Goal: Task Accomplishment & Management: Complete application form

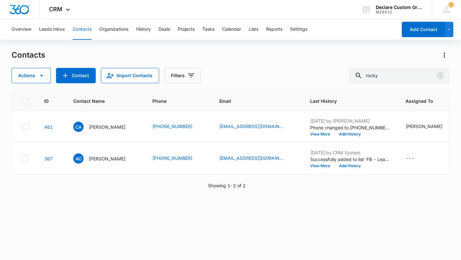
type input "rocky"
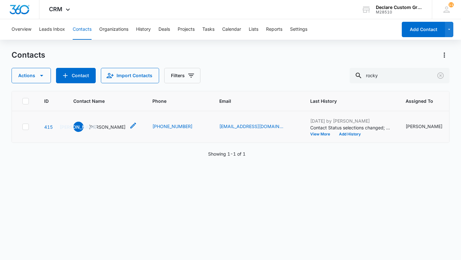
click at [108, 126] on p "[PERSON_NAME]" at bounding box center [107, 127] width 37 height 7
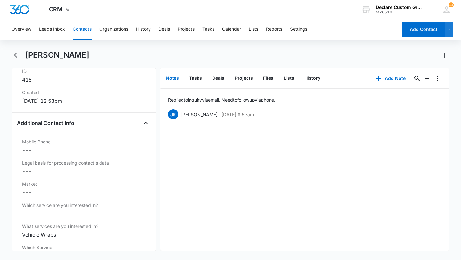
scroll to position [395, 0]
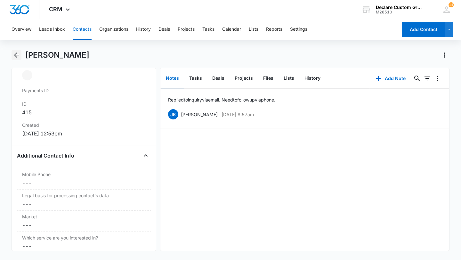
click at [17, 51] on button "Back" at bounding box center [17, 55] width 10 height 10
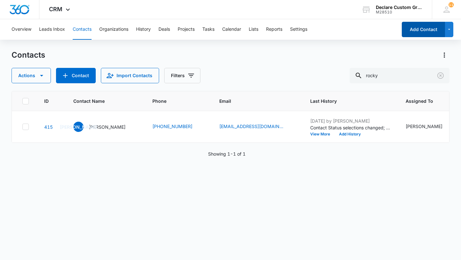
click at [419, 31] on button "Add Contact" at bounding box center [423, 29] width 43 height 15
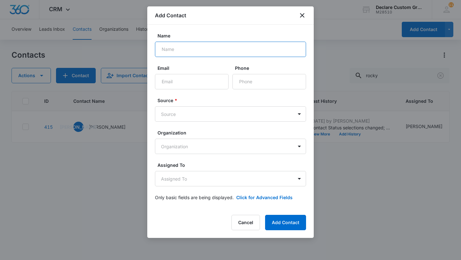
click at [205, 49] on input "Name" at bounding box center [230, 49] width 151 height 15
paste input "[PERSON_NAME] [PERSON_NAME]"
drag, startPoint x: 189, startPoint y: 49, endPoint x: 174, endPoint y: 47, distance: 15.4
click at [174, 47] on input "[PERSON_NAME] [PERSON_NAME]" at bounding box center [230, 49] width 151 height 15
type input "[PERSON_NAME]"
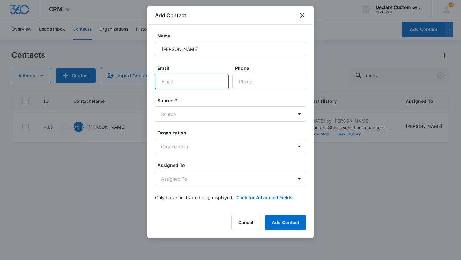
click at [168, 82] on input "Email" at bounding box center [192, 81] width 74 height 15
drag, startPoint x: 186, startPoint y: 83, endPoint x: 151, endPoint y: 87, distance: 35.2
click at [151, 87] on div "Name [PERSON_NAME] Email [EMAIL_ADDRESS][DOMAIN_NAME] Phone Source * Source Org…" at bounding box center [230, 117] width 167 height 184
type input "[EMAIL_ADDRESS][DOMAIN_NAME]"
click at [185, 116] on body "CRM Apps Reputation Websites Forms CRM Email Social Payments POS Content Ads In…" at bounding box center [230, 130] width 461 height 260
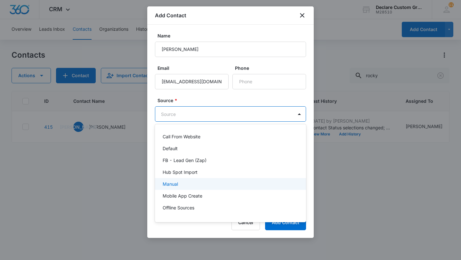
click at [179, 184] on div "Manual" at bounding box center [230, 184] width 135 height 7
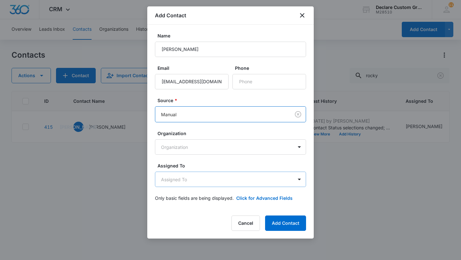
click at [188, 181] on body "CRM Apps Reputation Websites Forms CRM Email Social Payments POS Content Ads In…" at bounding box center [230, 130] width 461 height 260
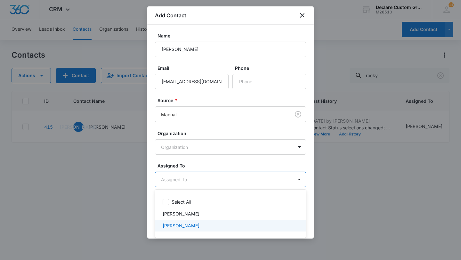
click at [179, 225] on p "[PERSON_NAME]" at bounding box center [181, 225] width 37 height 7
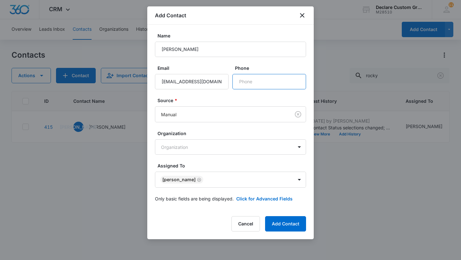
click at [249, 84] on input "Phone" at bounding box center [270, 81] width 74 height 15
paste input "[PHONE_NUMBER]"
type input "[PHONE_NUMBER]"
click at [261, 198] on button "Click for Advanced Fields" at bounding box center [264, 198] width 56 height 7
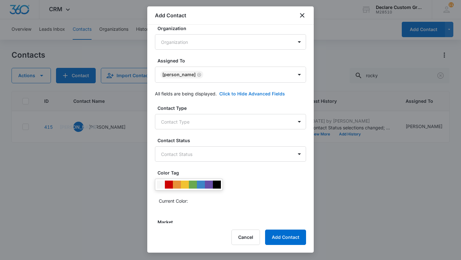
scroll to position [115, 0]
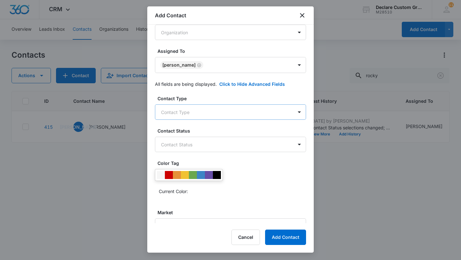
click at [247, 116] on body "CRM Apps Reputation Websites Forms CRM Email Social Payments POS Content Ads In…" at bounding box center [230, 130] width 461 height 260
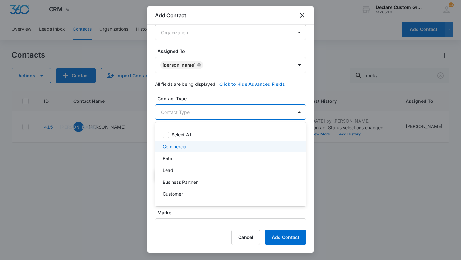
click at [186, 146] on p "Commercial" at bounding box center [175, 146] width 25 height 7
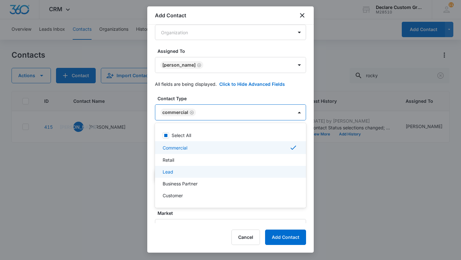
click at [174, 171] on div "Lead" at bounding box center [230, 171] width 135 height 7
click at [298, 112] on div at bounding box center [230, 130] width 461 height 260
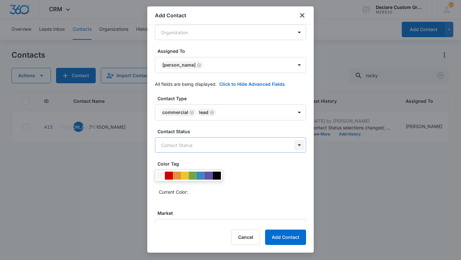
click at [298, 145] on body "CRM Apps Reputation Websites Forms CRM Email Social Payments POS Content Ads In…" at bounding box center [230, 130] width 461 height 260
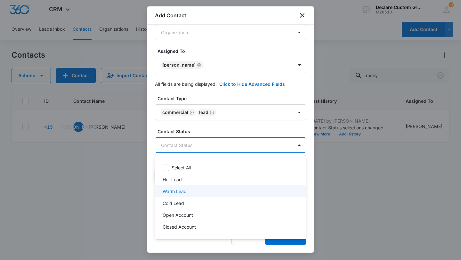
click at [203, 192] on div "Warm Lead" at bounding box center [230, 191] width 135 height 7
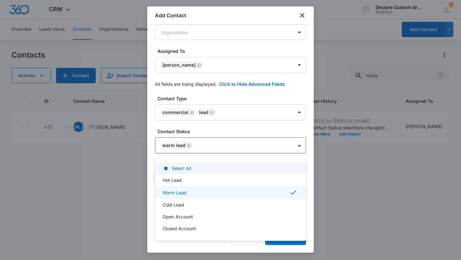
click at [298, 144] on div at bounding box center [230, 130] width 461 height 260
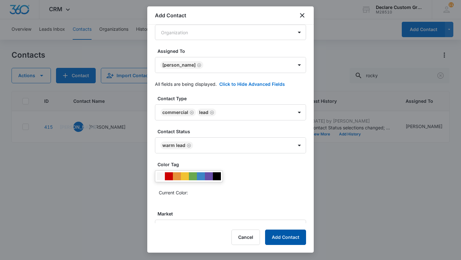
click at [286, 237] on button "Add Contact" at bounding box center [285, 237] width 41 height 15
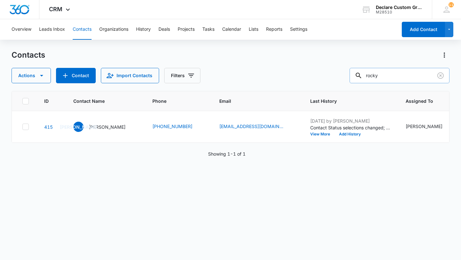
click at [399, 78] on input "rocky" at bounding box center [400, 75] width 100 height 15
click at [411, 77] on input "rocky" at bounding box center [400, 75] width 100 height 15
click at [413, 79] on input "rocky" at bounding box center [400, 75] width 100 height 15
drag, startPoint x: 406, startPoint y: 74, endPoint x: 351, endPoint y: 77, distance: 54.8
click at [351, 77] on div "Actions Contact Import Contacts Filters rocky" at bounding box center [231, 75] width 438 height 15
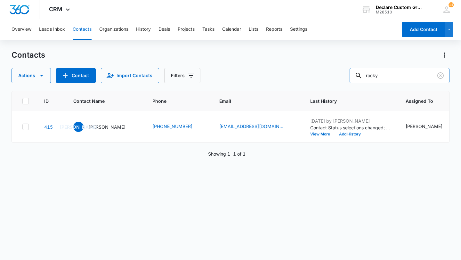
paste input "[PHONE_NUMBER]"
type input "[PHONE_NUMBER]"
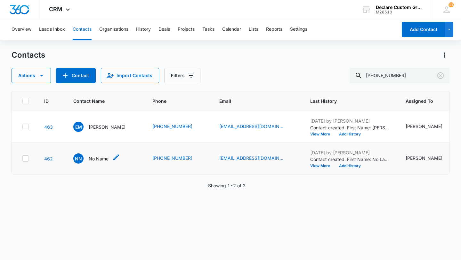
click at [101, 159] on p "No Name" at bounding box center [99, 158] width 20 height 7
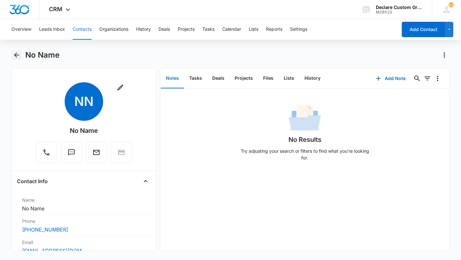
click at [17, 54] on icon "Back" at bounding box center [17, 55] width 8 height 8
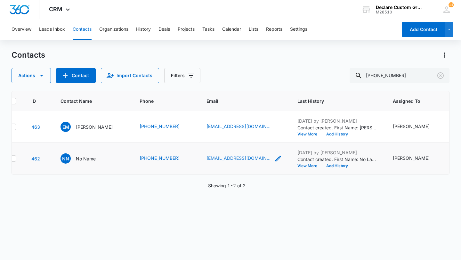
scroll to position [0, 20]
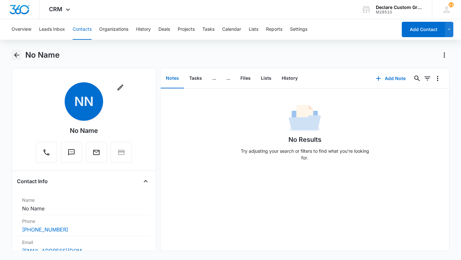
click at [15, 56] on icon "Back" at bounding box center [16, 55] width 5 height 5
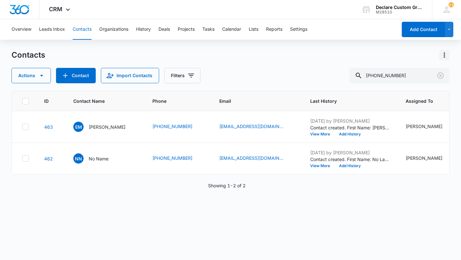
click at [445, 56] on icon "Actions" at bounding box center [444, 55] width 1 height 5
click at [23, 159] on icon at bounding box center [26, 159] width 6 height 6
click at [22, 159] on input "checkbox" at bounding box center [22, 159] width 0 height 0
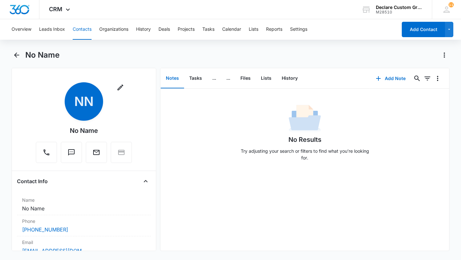
click at [37, 56] on h1 "No Name" at bounding box center [42, 55] width 34 height 10
click at [17, 55] on icon "Back" at bounding box center [17, 55] width 8 height 8
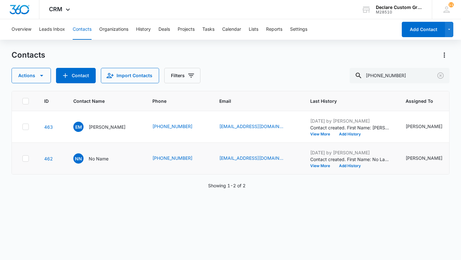
click at [27, 159] on icon at bounding box center [26, 159] width 6 height 6
click at [22, 159] on input "checkbox" at bounding box center [22, 159] width 0 height 0
click at [41, 76] on icon "button" at bounding box center [41, 76] width 3 height 2
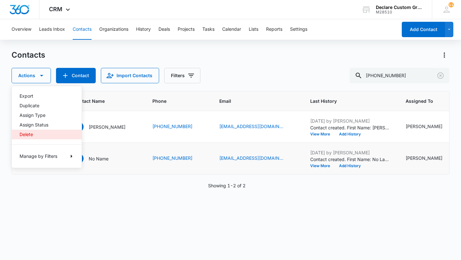
click at [33, 135] on div "Delete" at bounding box center [43, 134] width 47 height 4
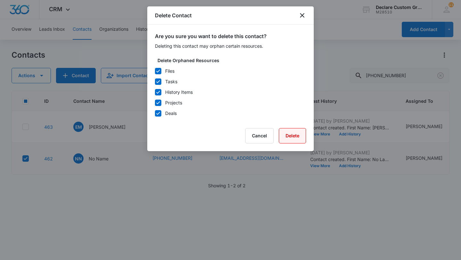
click at [284, 130] on button "Delete" at bounding box center [292, 135] width 27 height 15
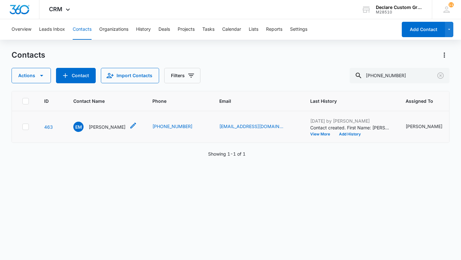
click at [103, 125] on p "[PERSON_NAME]" at bounding box center [107, 127] width 37 height 7
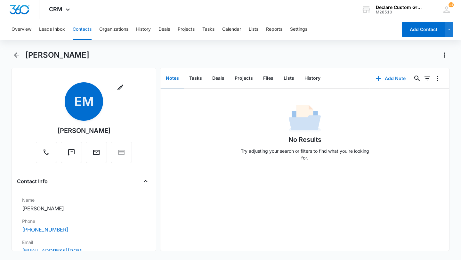
click at [388, 78] on button "Add Note" at bounding box center [391, 78] width 43 height 15
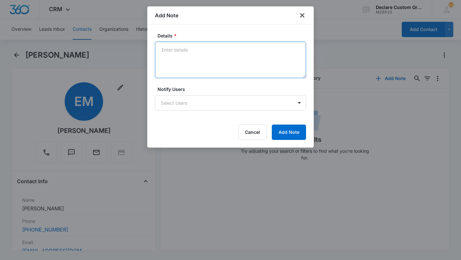
click at [175, 48] on textarea "Details *" at bounding box center [230, 60] width 151 height 37
type textarea "[DATE]: Called to get an email address. Then emailed Intro email."
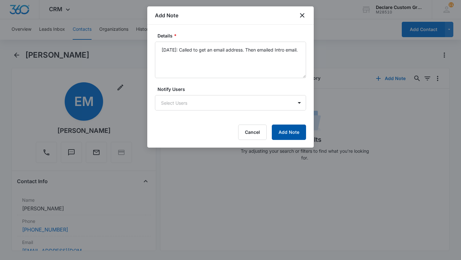
click at [288, 129] on button "Add Note" at bounding box center [289, 132] width 34 height 15
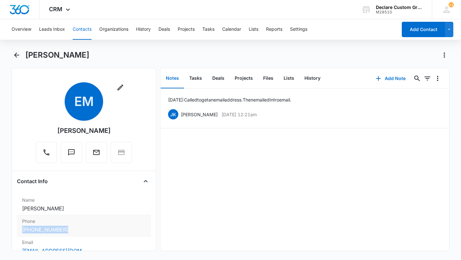
drag, startPoint x: 69, startPoint y: 231, endPoint x: 21, endPoint y: 233, distance: 48.1
click at [21, 233] on div "Phone Cancel Save Changes [PHONE_NUMBER]" at bounding box center [84, 225] width 134 height 21
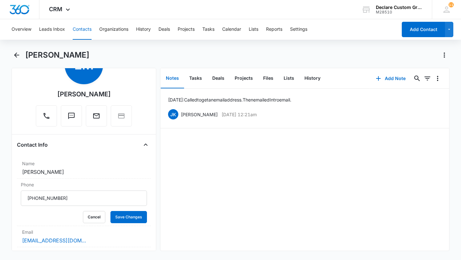
scroll to position [37, 0]
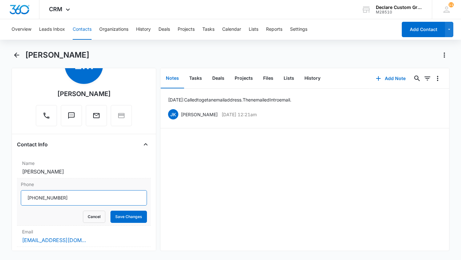
click at [113, 197] on input "Phone" at bounding box center [84, 197] width 126 height 15
paste input "3076352297307635"
type input "30763522973076352297"
click at [97, 187] on label "Phone" at bounding box center [84, 184] width 126 height 7
click at [97, 190] on input "Phone" at bounding box center [84, 197] width 126 height 15
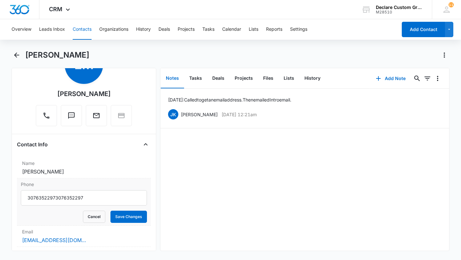
click at [97, 187] on label "Phone" at bounding box center [84, 184] width 126 height 7
click at [97, 190] on input "Phone" at bounding box center [84, 197] width 126 height 15
drag, startPoint x: 77, startPoint y: 199, endPoint x: 73, endPoint y: 199, distance: 3.5
click at [73, 199] on input "Phone" at bounding box center [84, 197] width 126 height 15
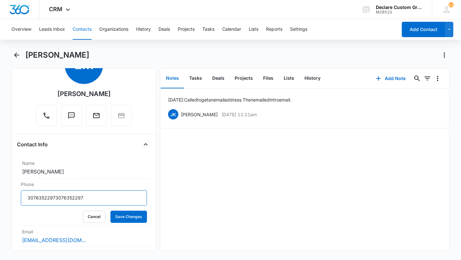
drag, startPoint x: 90, startPoint y: 200, endPoint x: 0, endPoint y: 201, distance: 90.0
click at [0, 201] on main "[PERSON_NAME] Remove EM [PERSON_NAME] Contact Info Name Cancel Save Changes [PE…" at bounding box center [230, 154] width 461 height 209
paste input "[PHONE_NUMBER]"
type input "[PHONE_NUMBER]"
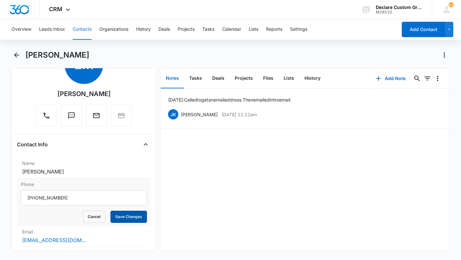
click at [122, 219] on button "Save Changes" at bounding box center [128, 217] width 37 height 12
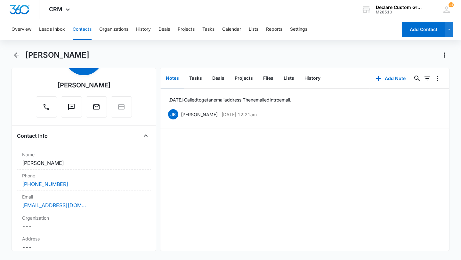
scroll to position [47, 0]
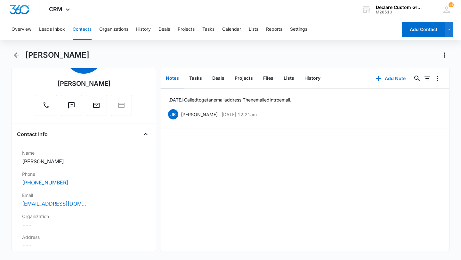
click at [388, 79] on button "Add Note" at bounding box center [391, 78] width 43 height 15
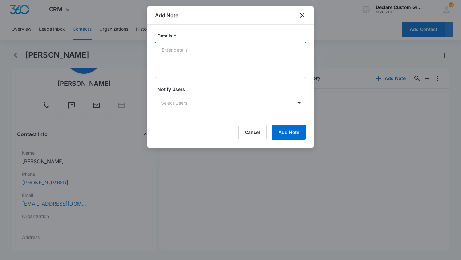
click at [189, 55] on textarea "Details *" at bounding box center [230, 60] width 151 height 37
click at [162, 52] on textarea "[GEOGRAPHIC_DATA], [GEOGRAPHIC_DATA] & [GEOGRAPHIC_DATA]" at bounding box center [230, 60] width 151 height 37
click at [164, 50] on textarea "3 locations: [GEOGRAPHIC_DATA], [GEOGRAPHIC_DATA] & [GEOGRAPHIC_DATA]" at bounding box center [230, 60] width 151 height 37
type textarea "3+ locations: [GEOGRAPHIC_DATA], [GEOGRAPHIC_DATA] & [GEOGRAPHIC_DATA]"
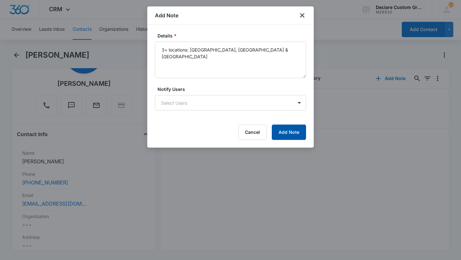
click at [294, 130] on button "Add Note" at bounding box center [289, 132] width 34 height 15
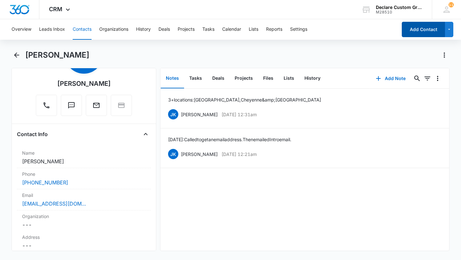
click at [422, 30] on button "Add Contact" at bounding box center [423, 29] width 43 height 15
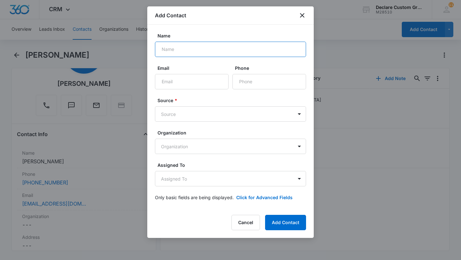
click at [197, 53] on input "Name" at bounding box center [230, 49] width 151 height 15
type input "[PERSON_NAME]"
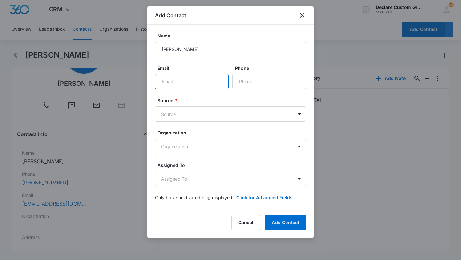
click at [190, 80] on input "Email" at bounding box center [192, 81] width 74 height 15
type input "[EMAIL_ADDRESS][DOMAIN_NAME]"
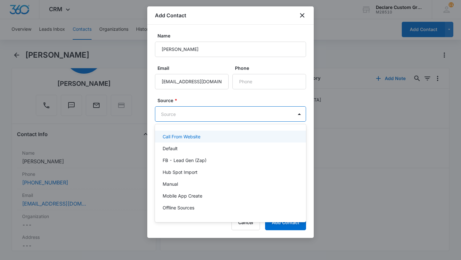
click at [212, 113] on body "CRM Apps Reputation Websites Forms CRM Email Social Payments POS Content Ads In…" at bounding box center [230, 130] width 461 height 260
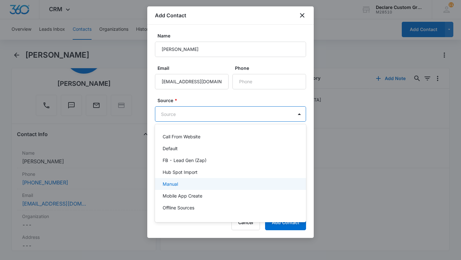
click at [191, 186] on div "Manual" at bounding box center [230, 184] width 135 height 7
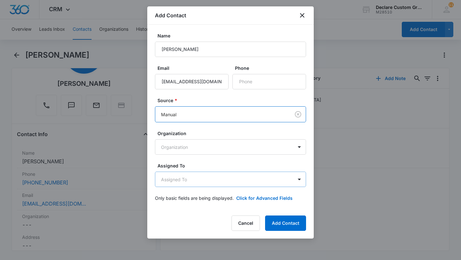
click at [204, 183] on body "CRM Apps Reputation Websites Forms CRM Email Social Payments POS Content Ads In…" at bounding box center [230, 130] width 461 height 260
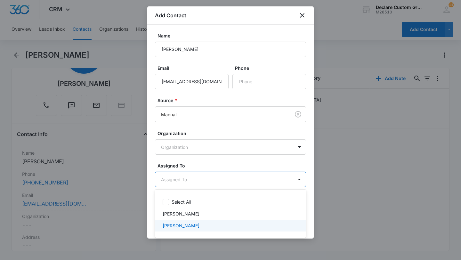
click at [186, 224] on p "[PERSON_NAME]" at bounding box center [181, 225] width 37 height 7
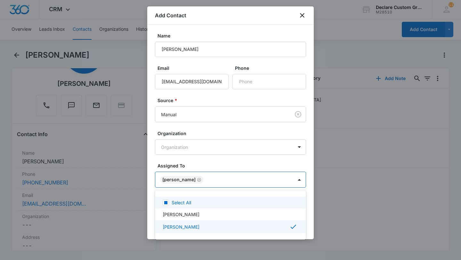
click at [300, 178] on div at bounding box center [230, 130] width 461 height 260
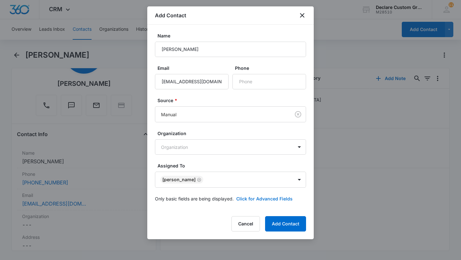
click at [287, 199] on button "Click for Advanced Fields" at bounding box center [264, 198] width 56 height 7
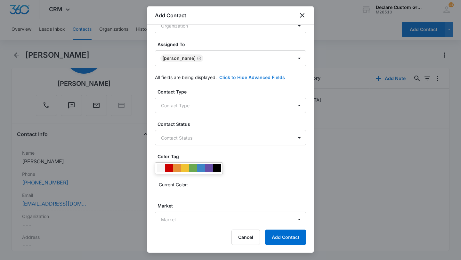
scroll to position [125, 0]
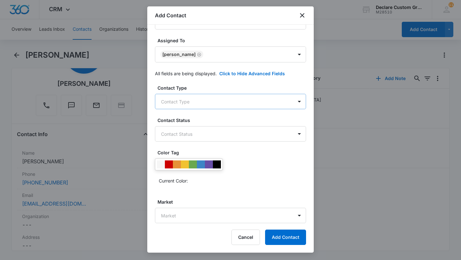
click at [284, 106] on body "CRM Apps Reputation Websites Forms CRM Email Social Payments POS Content Ads In…" at bounding box center [230, 130] width 461 height 260
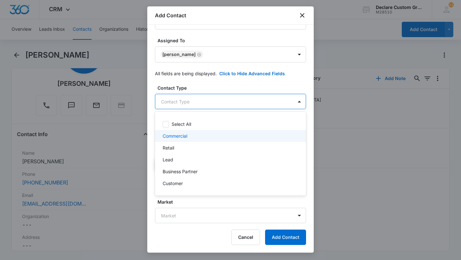
click at [217, 134] on div "Commercial" at bounding box center [230, 136] width 135 height 7
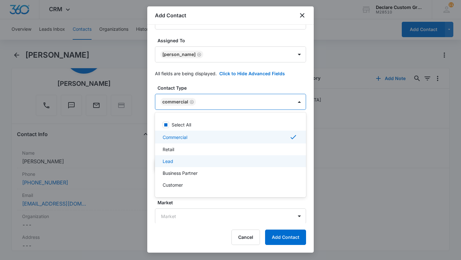
click at [204, 159] on div "Lead" at bounding box center [230, 161] width 135 height 7
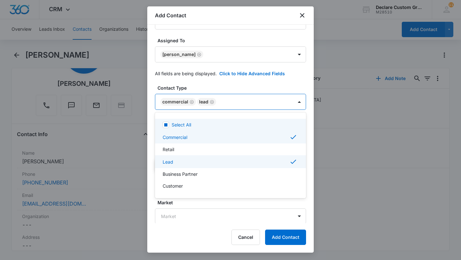
click at [302, 99] on div at bounding box center [230, 130] width 461 height 260
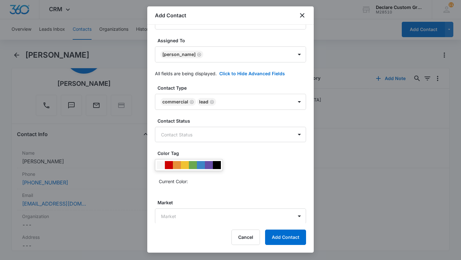
scroll to position [126, 0]
click at [226, 220] on body "CRM Apps Reputation Websites Forms CRM Email Social Payments POS Content Ads In…" at bounding box center [230, 130] width 461 height 260
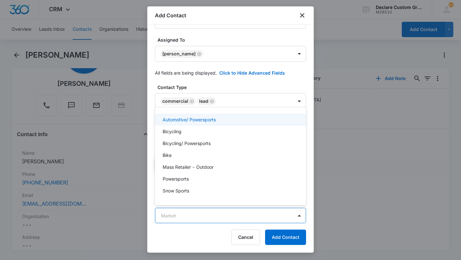
scroll to position [0, 0]
click at [254, 84] on div at bounding box center [230, 130] width 461 height 260
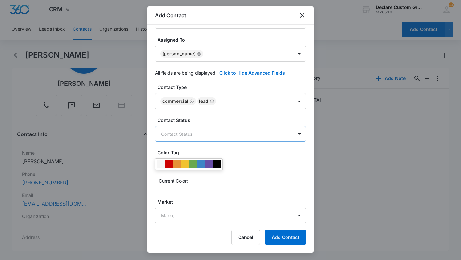
click at [245, 129] on body "CRM Apps Reputation Websites Forms CRM Email Social Payments POS Content Ads In…" at bounding box center [230, 130] width 461 height 260
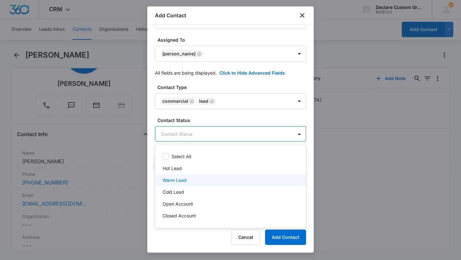
click at [195, 179] on div "Warm Lead" at bounding box center [230, 180] width 135 height 7
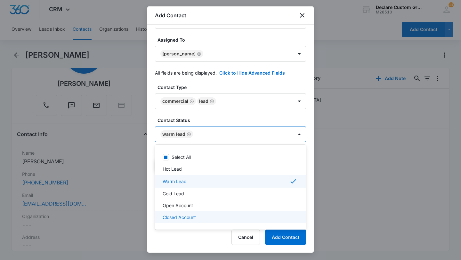
click at [283, 235] on div at bounding box center [230, 130] width 461 height 260
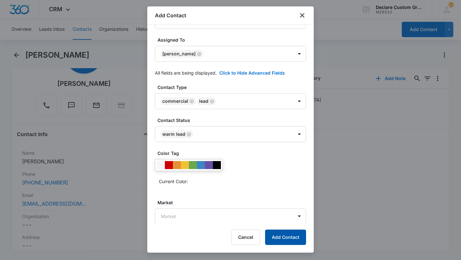
drag, startPoint x: 278, startPoint y: 242, endPoint x: 275, endPoint y: 113, distance: 129.1
click at [276, 113] on div "Add Contact Name [PERSON_NAME] Email [EMAIL_ADDRESS][DOMAIN_NAME] Phone Source …" at bounding box center [230, 129] width 167 height 246
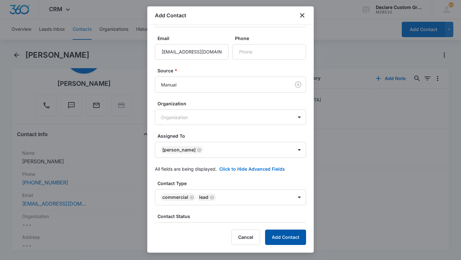
scroll to position [0, 0]
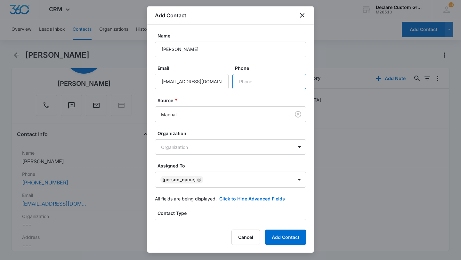
click at [240, 85] on input "Phone" at bounding box center [270, 81] width 74 height 15
type input "[PHONE_NUMBER]"
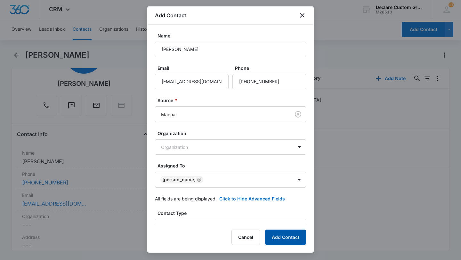
click at [277, 239] on button "Add Contact" at bounding box center [285, 237] width 41 height 15
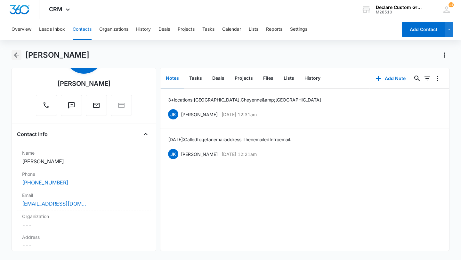
click at [18, 55] on icon "Back" at bounding box center [17, 55] width 8 height 8
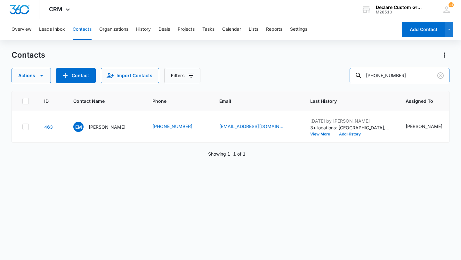
drag, startPoint x: 423, startPoint y: 76, endPoint x: 269, endPoint y: 64, distance: 154.8
click at [269, 64] on div "Contacts Actions Contact Import Contacts Filters [PHONE_NUMBER]" at bounding box center [231, 66] width 438 height 33
type input "[PERSON_NAME]"
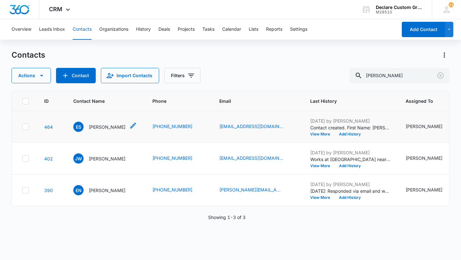
click at [104, 127] on p "[PERSON_NAME]" at bounding box center [107, 127] width 37 height 7
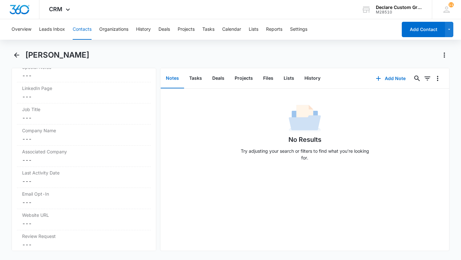
scroll to position [659, 0]
click at [57, 129] on label "Company Name" at bounding box center [84, 129] width 124 height 7
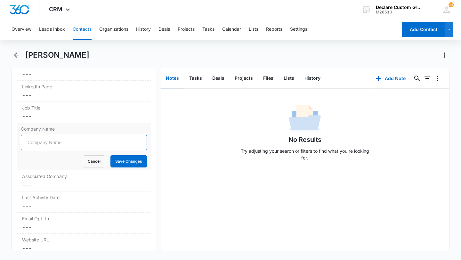
click at [46, 143] on input "Company Name" at bounding box center [84, 142] width 126 height 15
type input "4A [US_STATE] Towing"
click at [122, 161] on button "Save Changes" at bounding box center [128, 161] width 37 height 12
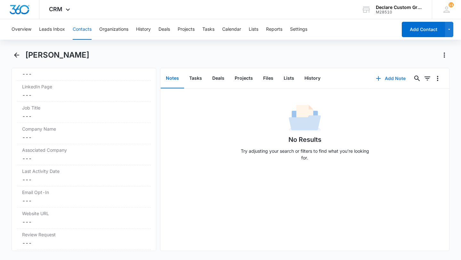
click at [396, 78] on button "Add Note" at bounding box center [391, 78] width 43 height 15
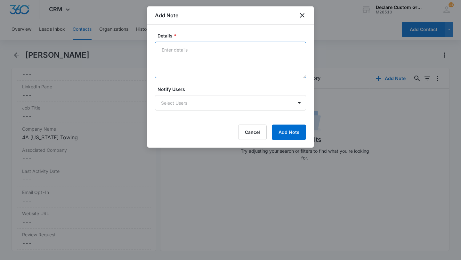
click at [181, 53] on textarea "Details *" at bounding box center [230, 60] width 151 height 37
click at [226, 50] on textarea "[DATE]: Called to get email. then emailed Intro" at bounding box center [230, 60] width 151 height 37
click at [224, 49] on textarea "[DATE]: Called to get email. Then emailed Intro" at bounding box center [230, 60] width 151 height 37
click at [296, 52] on textarea "[DATE]: Called to get email from [PERSON_NAME]. Then emailed Intro" at bounding box center [230, 60] width 151 height 37
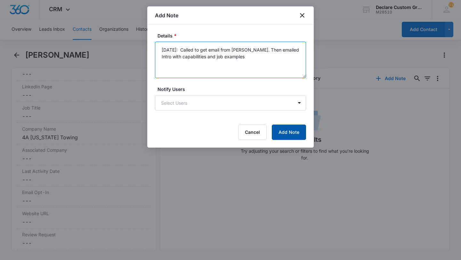
type textarea "[DATE]: Called to get email from [PERSON_NAME]. Then emailed Intro with capabil…"
click at [290, 134] on button "Add Note" at bounding box center [289, 132] width 34 height 15
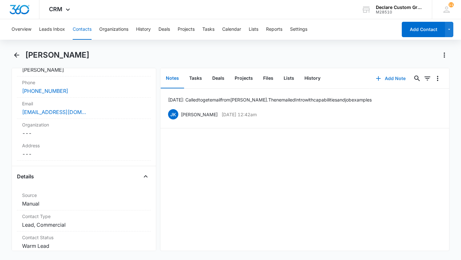
scroll to position [138, 0]
drag, startPoint x: 66, startPoint y: 92, endPoint x: 21, endPoint y: 90, distance: 45.5
click at [21, 90] on div "Phone Cancel Save Changes [PHONE_NUMBER]" at bounding box center [84, 87] width 134 height 21
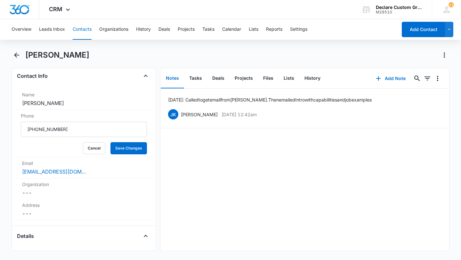
scroll to position [108, 0]
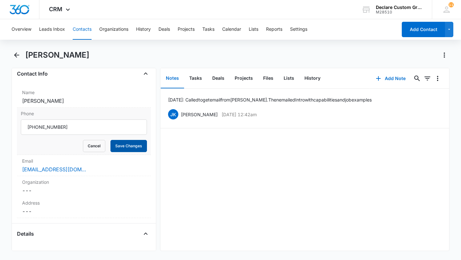
click at [125, 145] on button "Save Changes" at bounding box center [128, 146] width 37 height 12
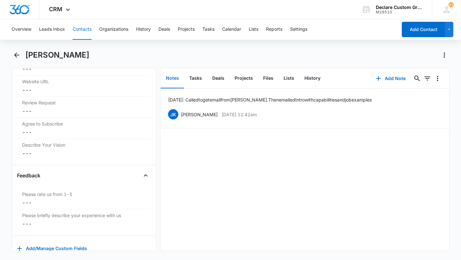
scroll to position [804, 0]
